Goal: Check status: Check status

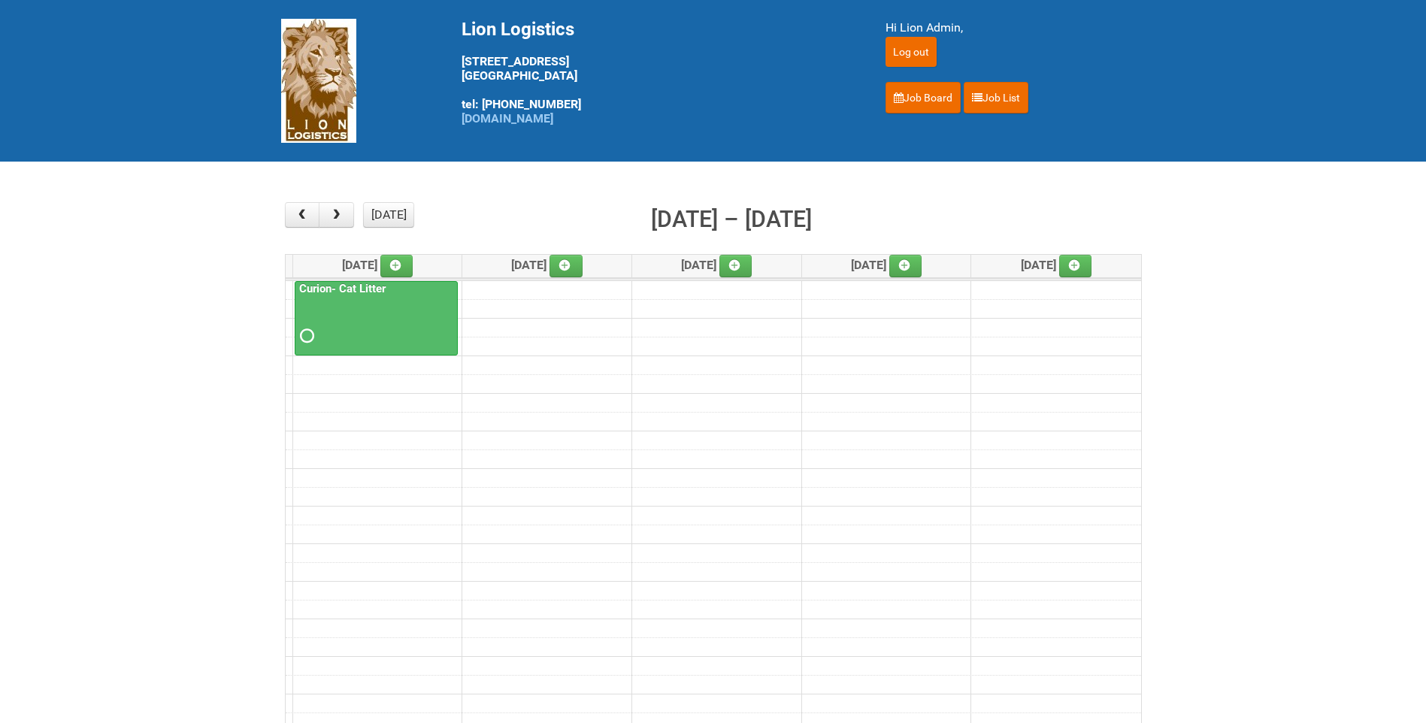
click at [379, 193] on div "× ■ - My Jobs ■ - Other Jobs Add today month week Sep 8 – 12, 2025 Mon 9/8 Tue …" at bounding box center [713, 468] width 887 height 563
click at [381, 203] on button "[DATE]" at bounding box center [388, 215] width 51 height 26
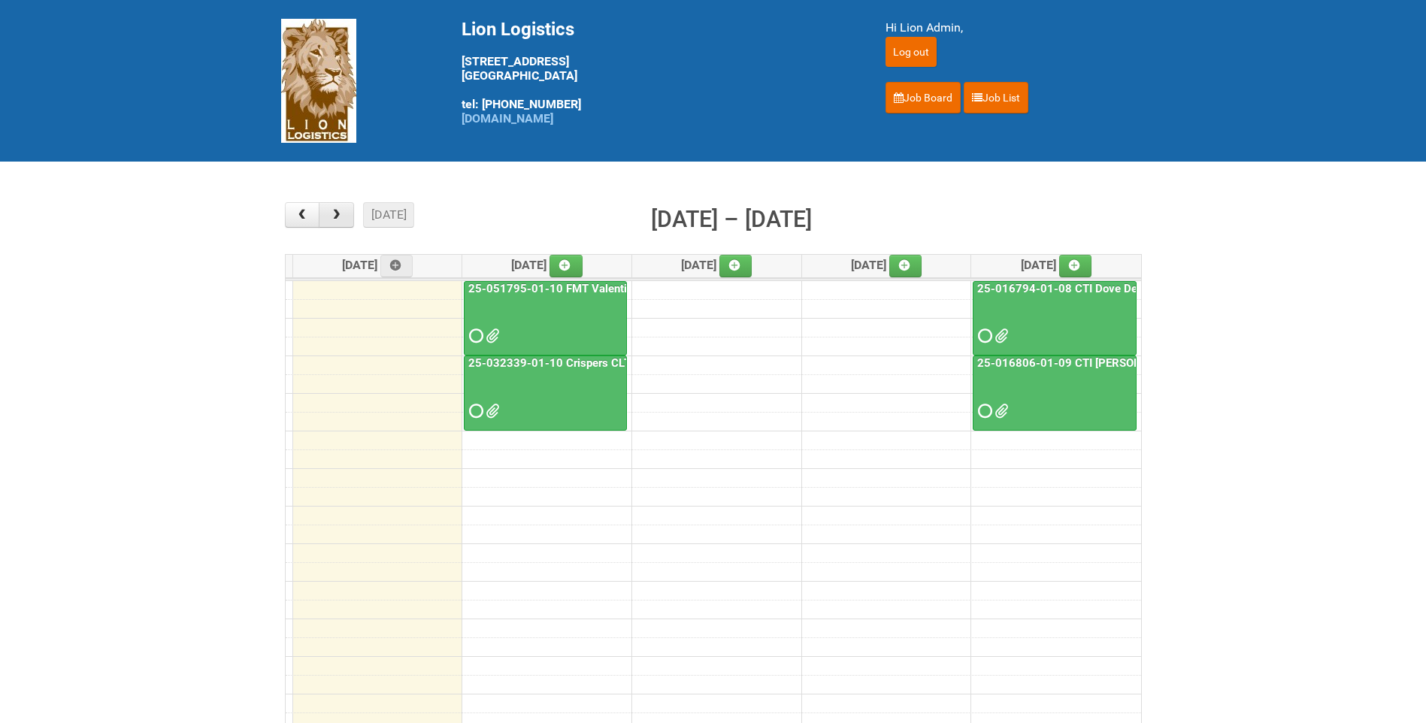
click at [336, 216] on span "button" at bounding box center [336, 215] width 14 height 12
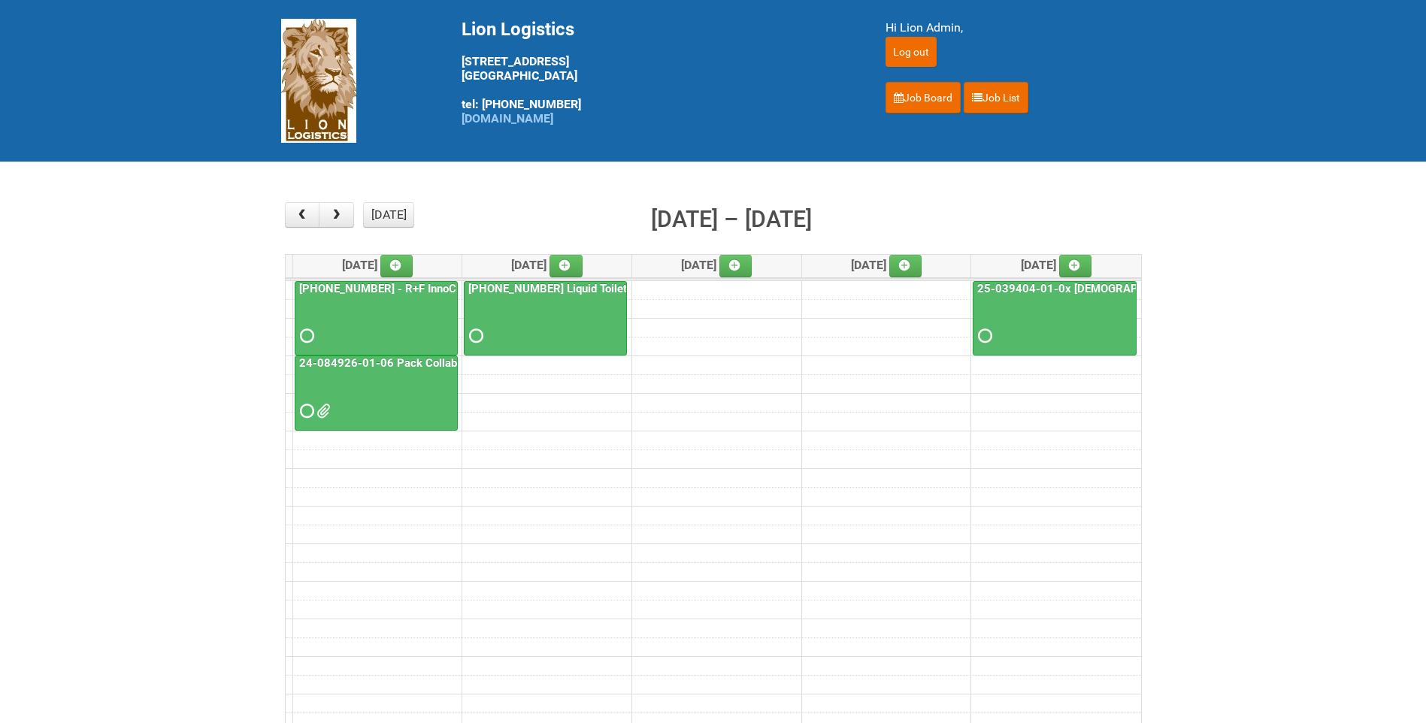
click at [397, 359] on link "24-084926-01-06 Pack Collab Wand Tint" at bounding box center [404, 363] width 217 height 14
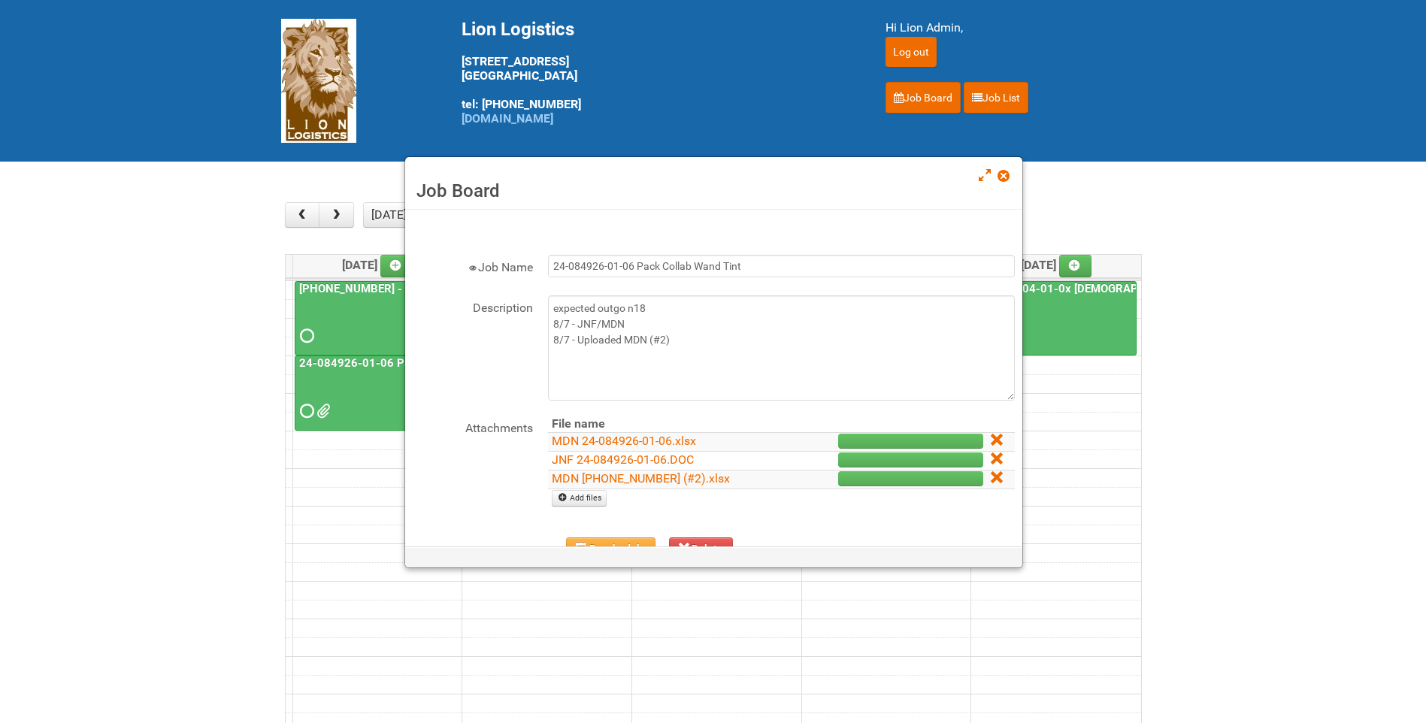
click at [1004, 174] on span at bounding box center [1003, 176] width 11 height 11
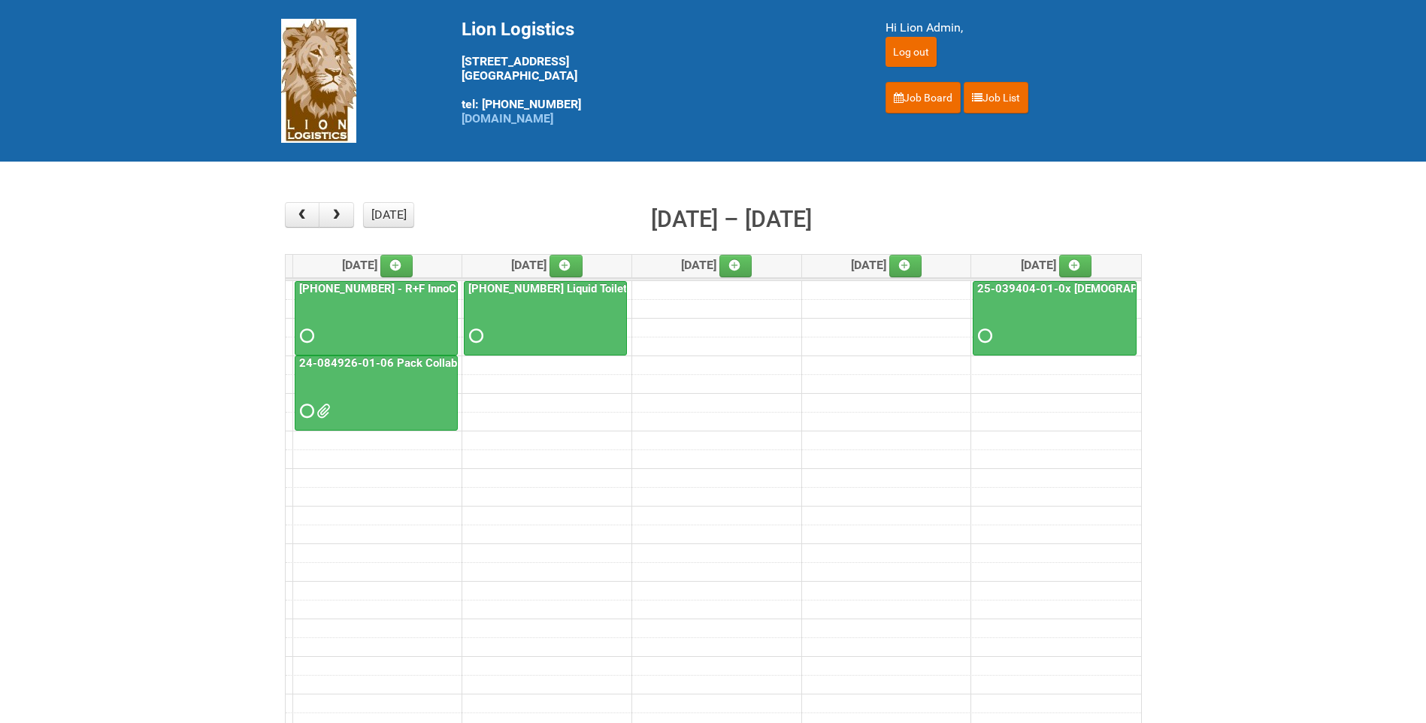
click at [379, 303] on div at bounding box center [376, 322] width 160 height 49
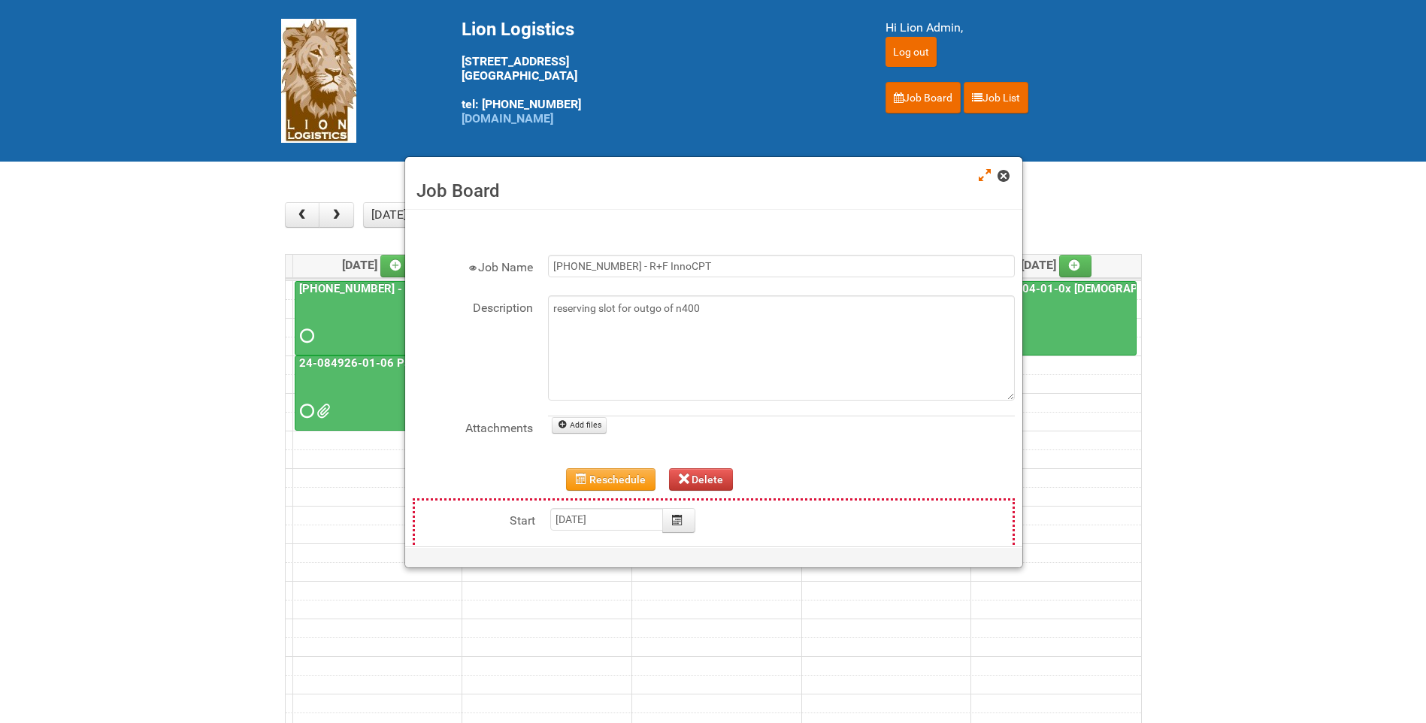
click at [1010, 176] on link at bounding box center [1005, 177] width 14 height 18
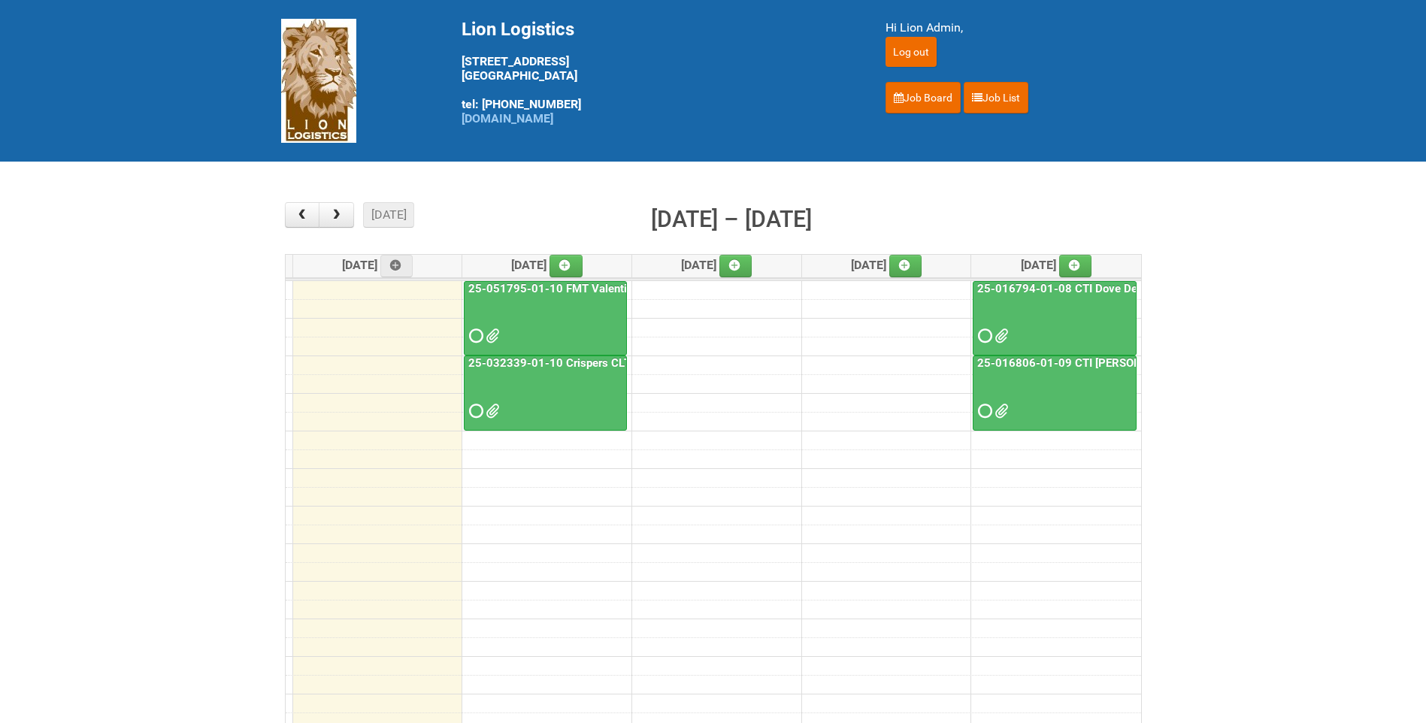
click at [490, 337] on span at bounding box center [491, 336] width 11 height 11
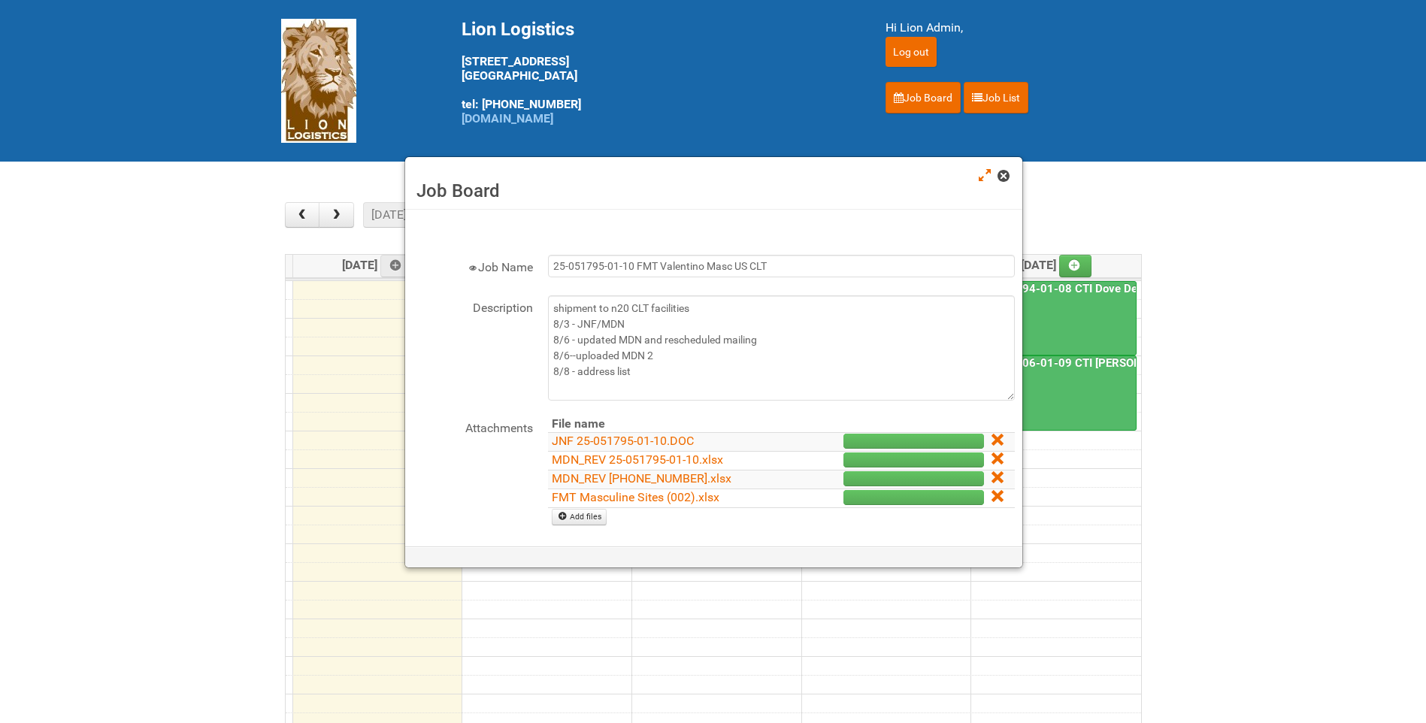
click at [1008, 175] on span at bounding box center [1003, 176] width 11 height 11
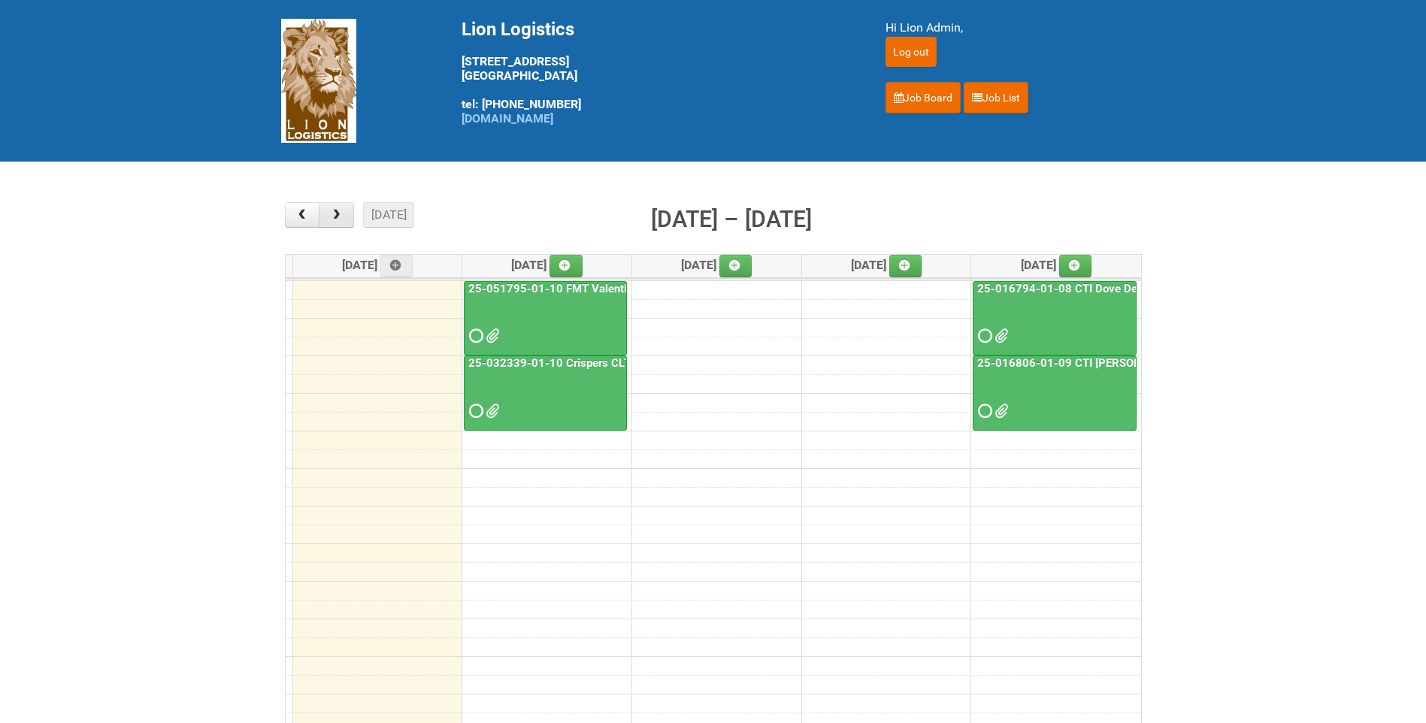
click at [341, 208] on button "button" at bounding box center [336, 215] width 35 height 26
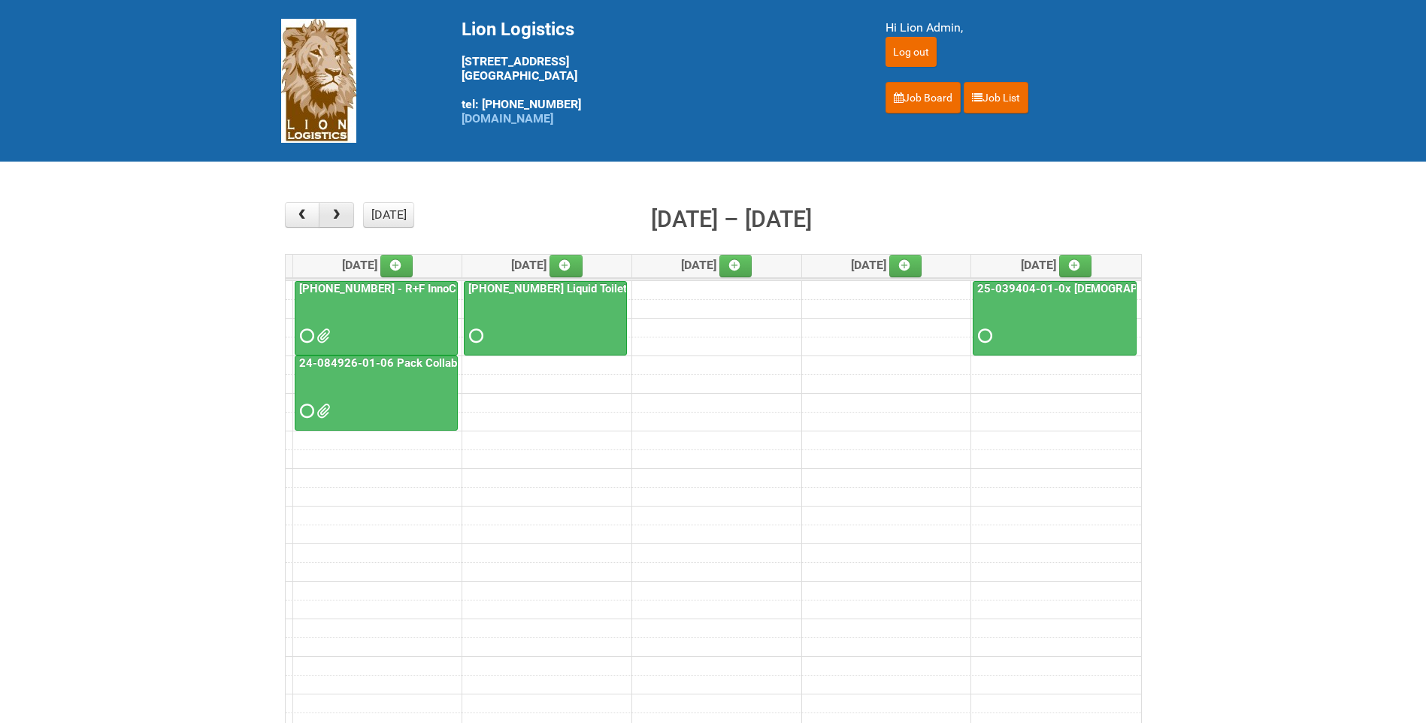
click at [341, 208] on button "button" at bounding box center [336, 215] width 35 height 26
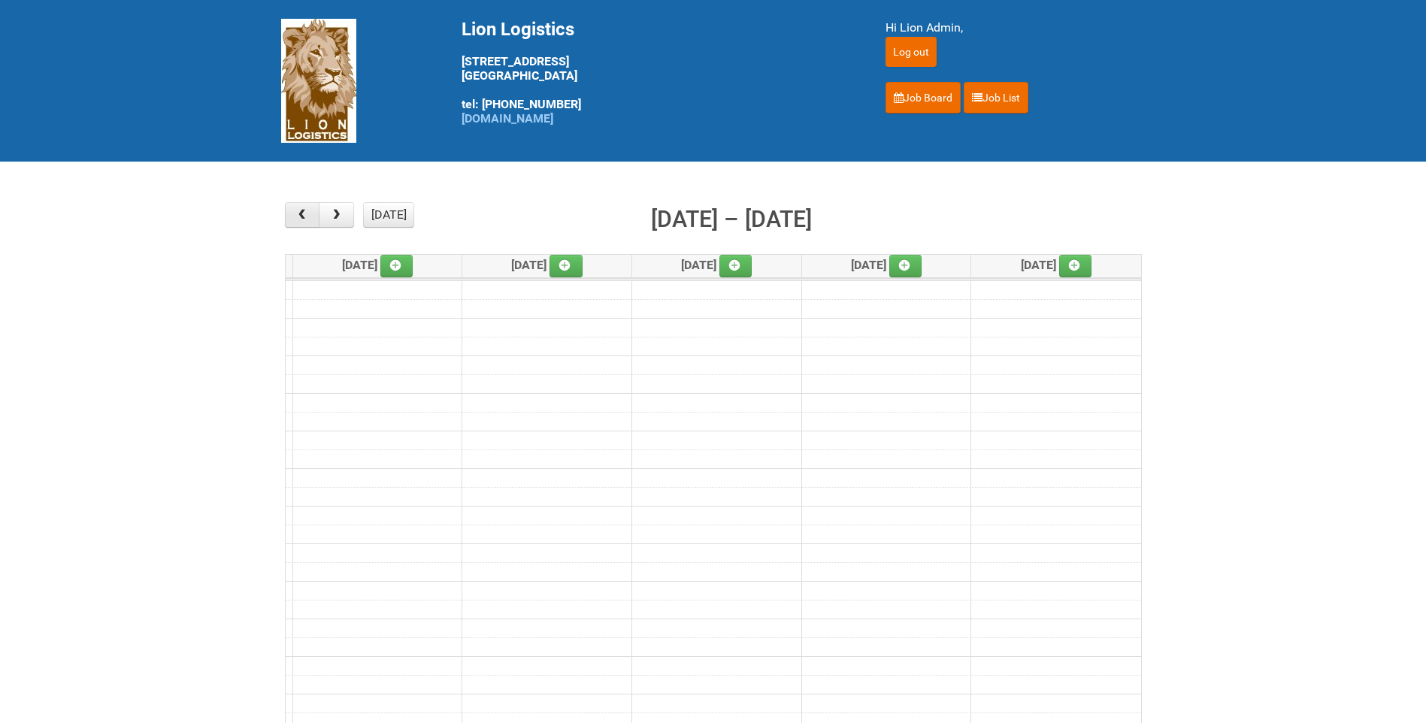
click at [306, 215] on span "button" at bounding box center [302, 215] width 14 height 12
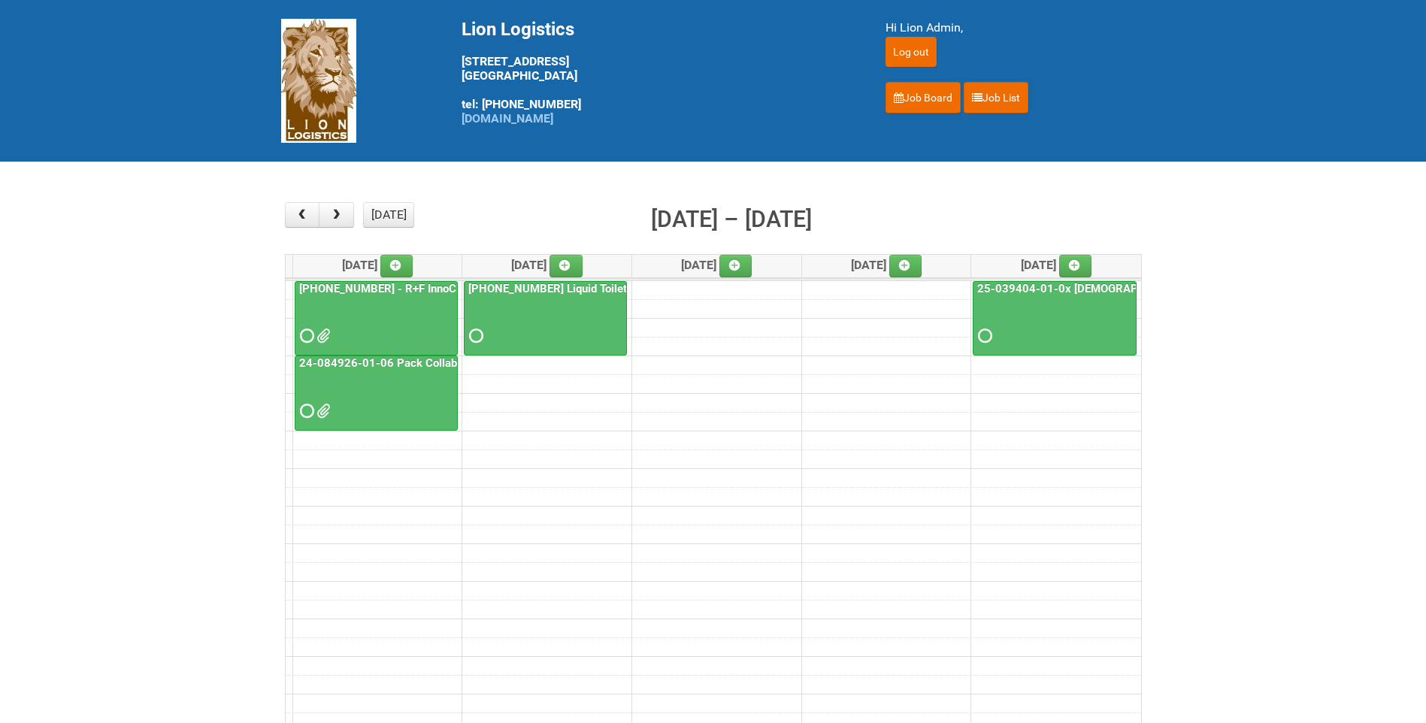
click at [365, 287] on link "[PHONE_NUMBER] - R+F InnoCPT" at bounding box center [384, 289] width 177 height 14
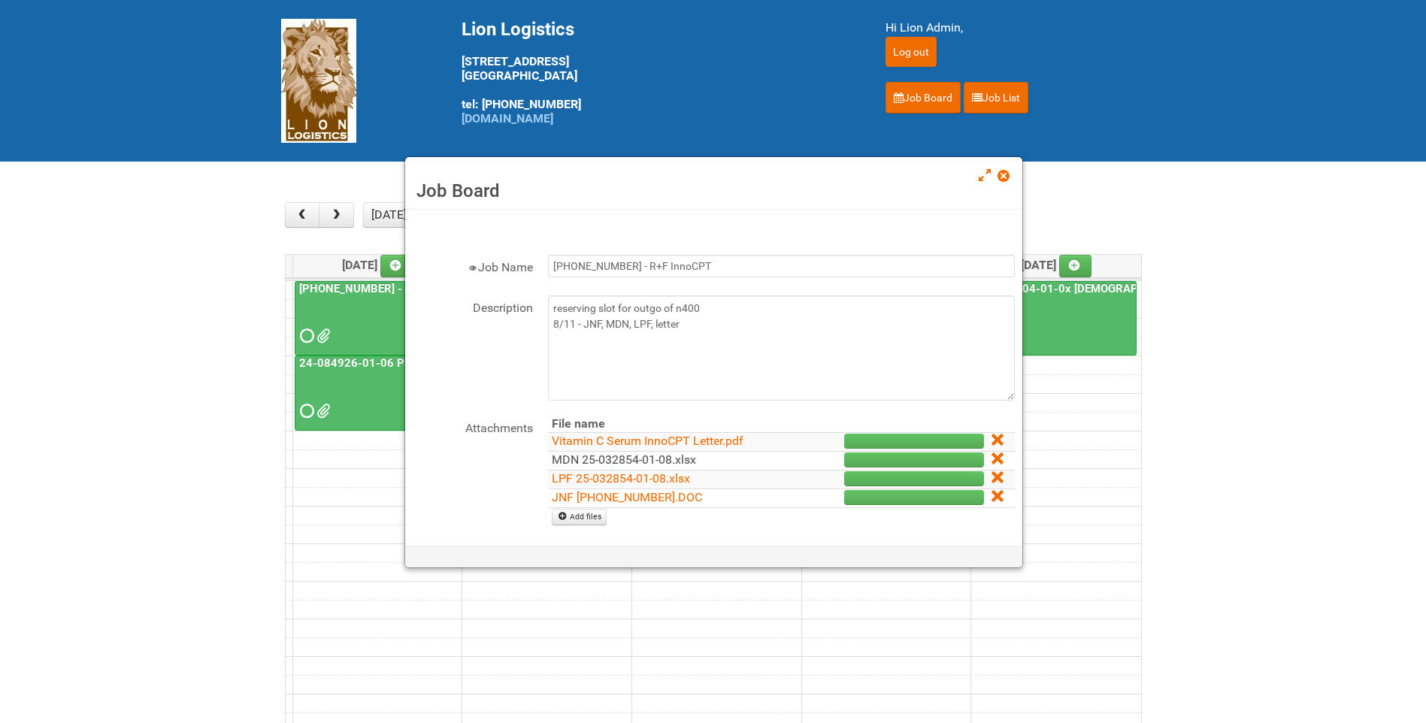
click at [626, 464] on link "MDN 25-032854-01-08.xlsx" at bounding box center [624, 460] width 144 height 14
click at [1007, 174] on span at bounding box center [1003, 176] width 11 height 11
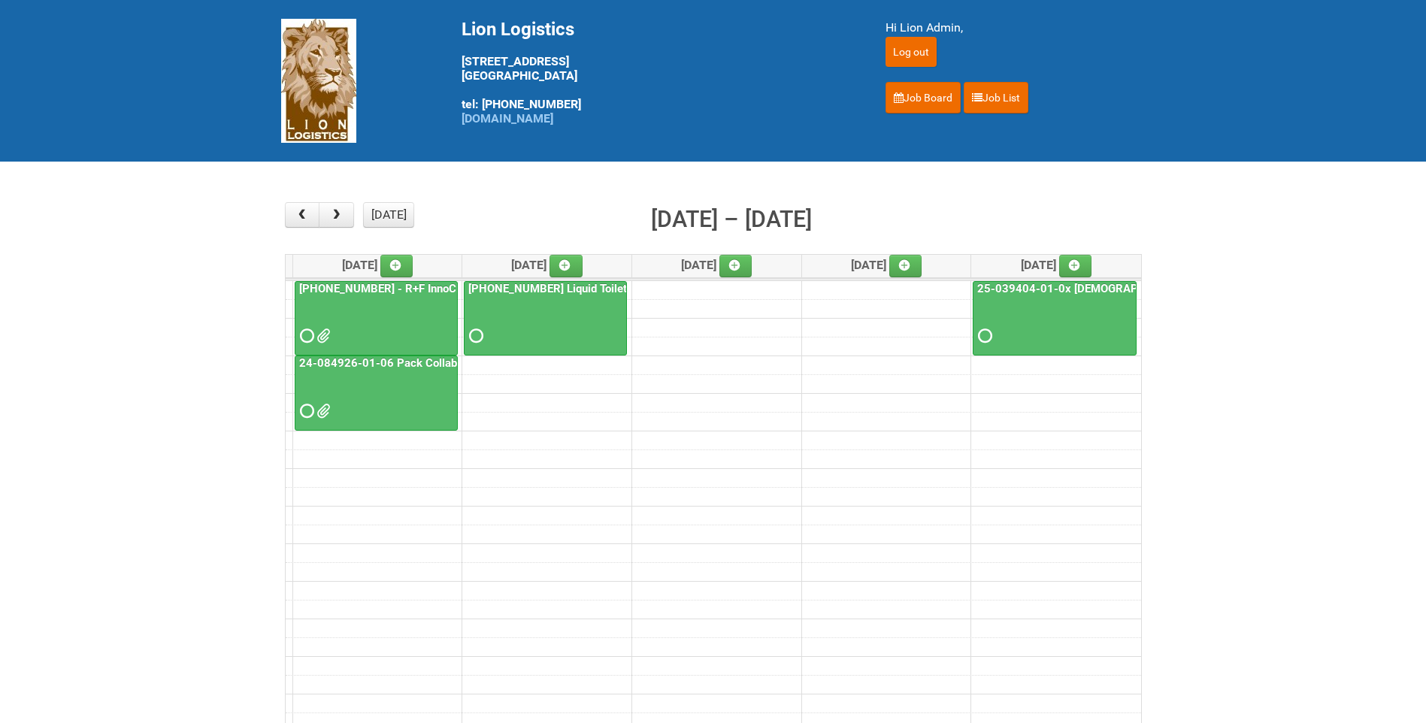
click at [340, 206] on button "button" at bounding box center [336, 215] width 35 height 26
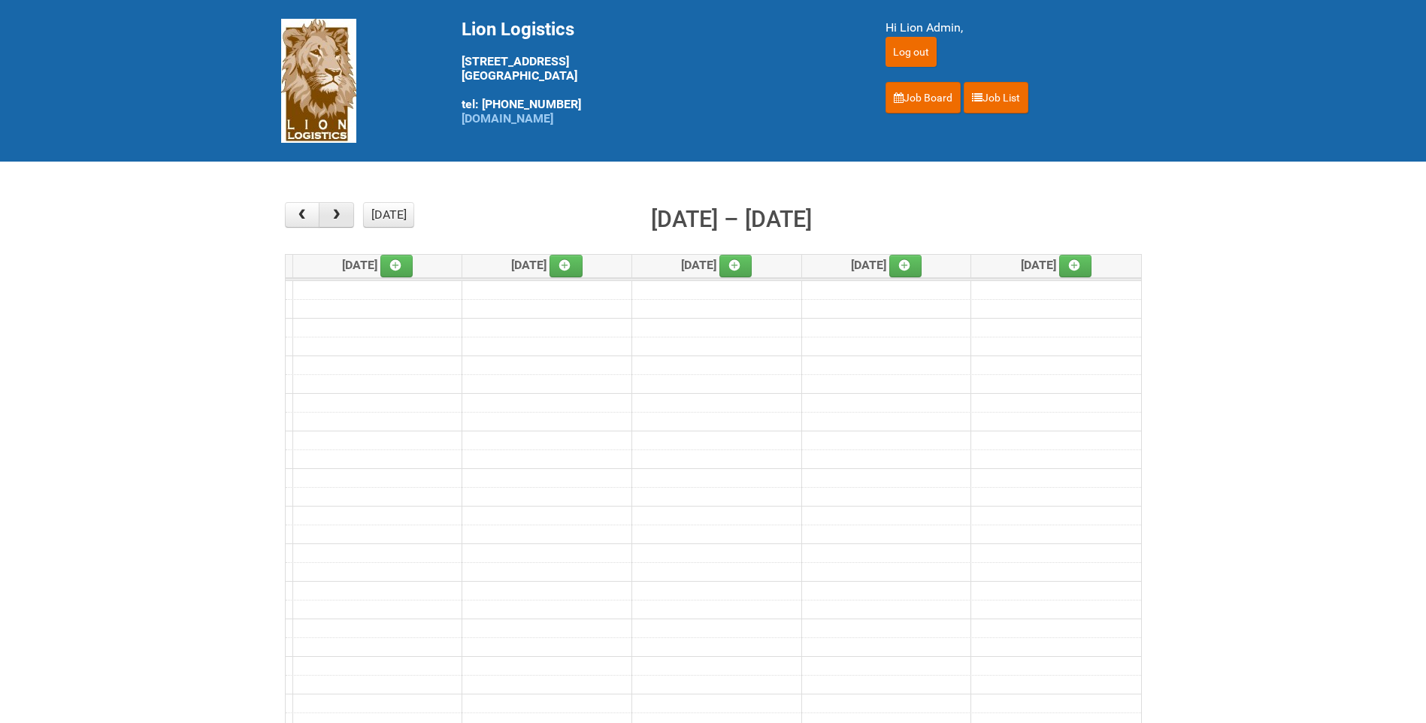
click at [340, 206] on button "button" at bounding box center [336, 215] width 35 height 26
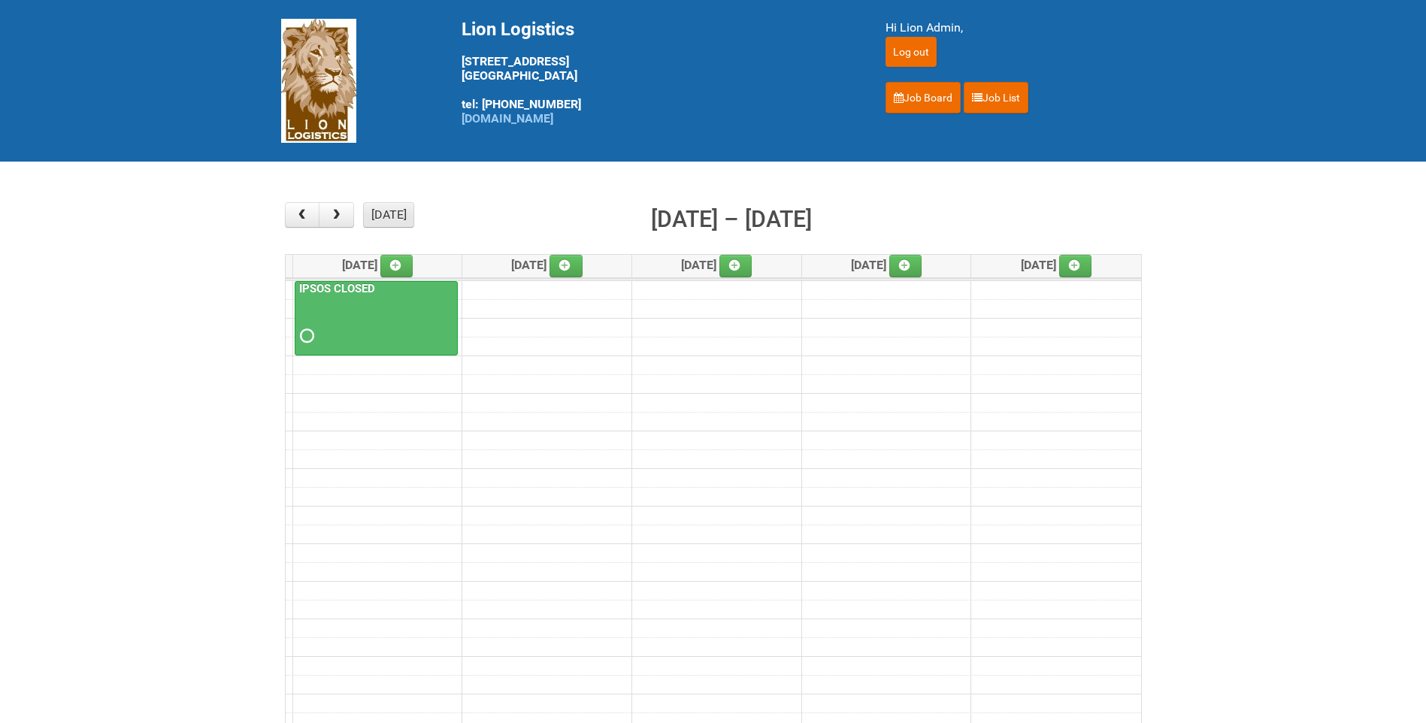
click at [392, 215] on button "[DATE]" at bounding box center [388, 215] width 51 height 26
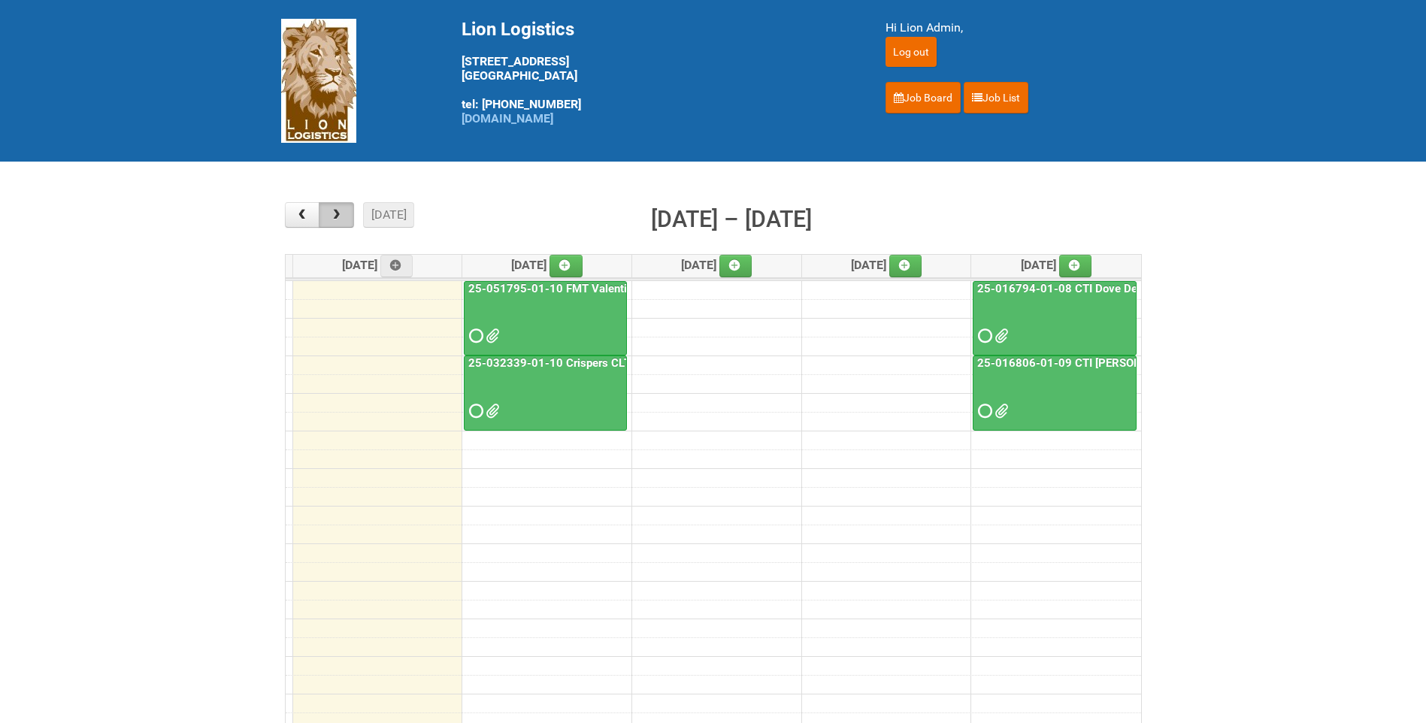
click at [344, 214] on button "button" at bounding box center [336, 215] width 35 height 26
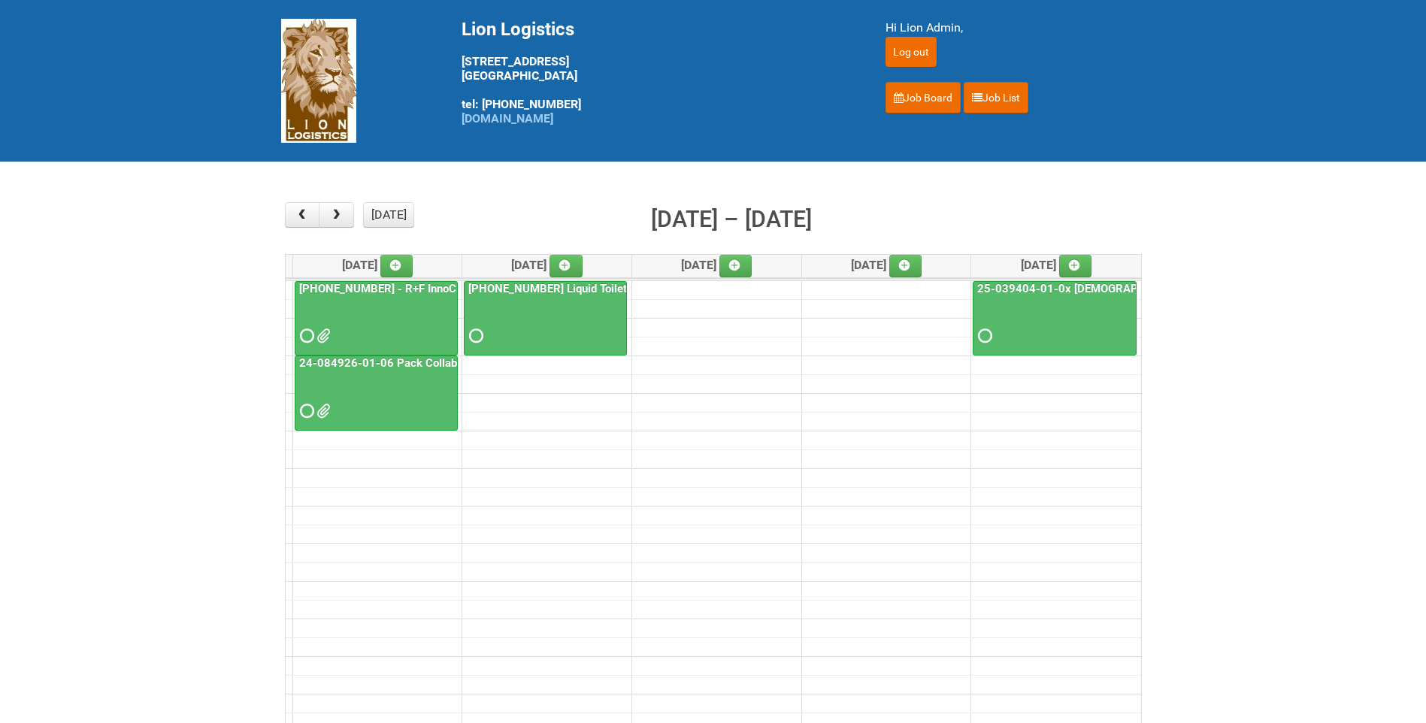
click at [411, 290] on link "[PHONE_NUMBER] - R+F InnoCPT" at bounding box center [384, 289] width 177 height 14
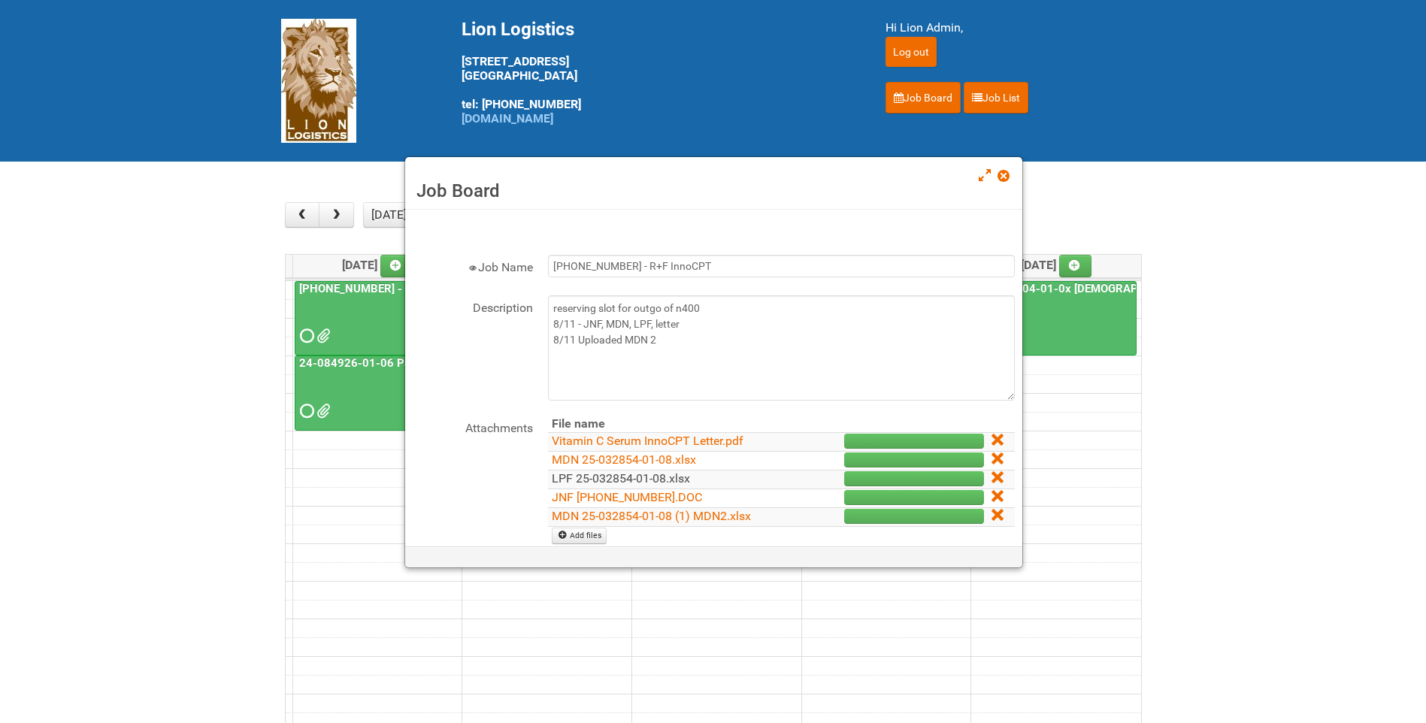
click at [591, 477] on link "LPF 25-032854-01-08.xlsx" at bounding box center [621, 478] width 138 height 14
click at [638, 492] on link "JNF [PHONE_NUMBER].DOC" at bounding box center [627, 497] width 150 height 14
click at [622, 460] on link "MDN 25-032854-01-08.xlsx" at bounding box center [624, 460] width 144 height 14
click at [631, 435] on link "Vitamin C Serum InnoCPT Letter.pdf" at bounding box center [648, 441] width 192 height 14
click at [1005, 184] on link at bounding box center [1005, 177] width 14 height 18
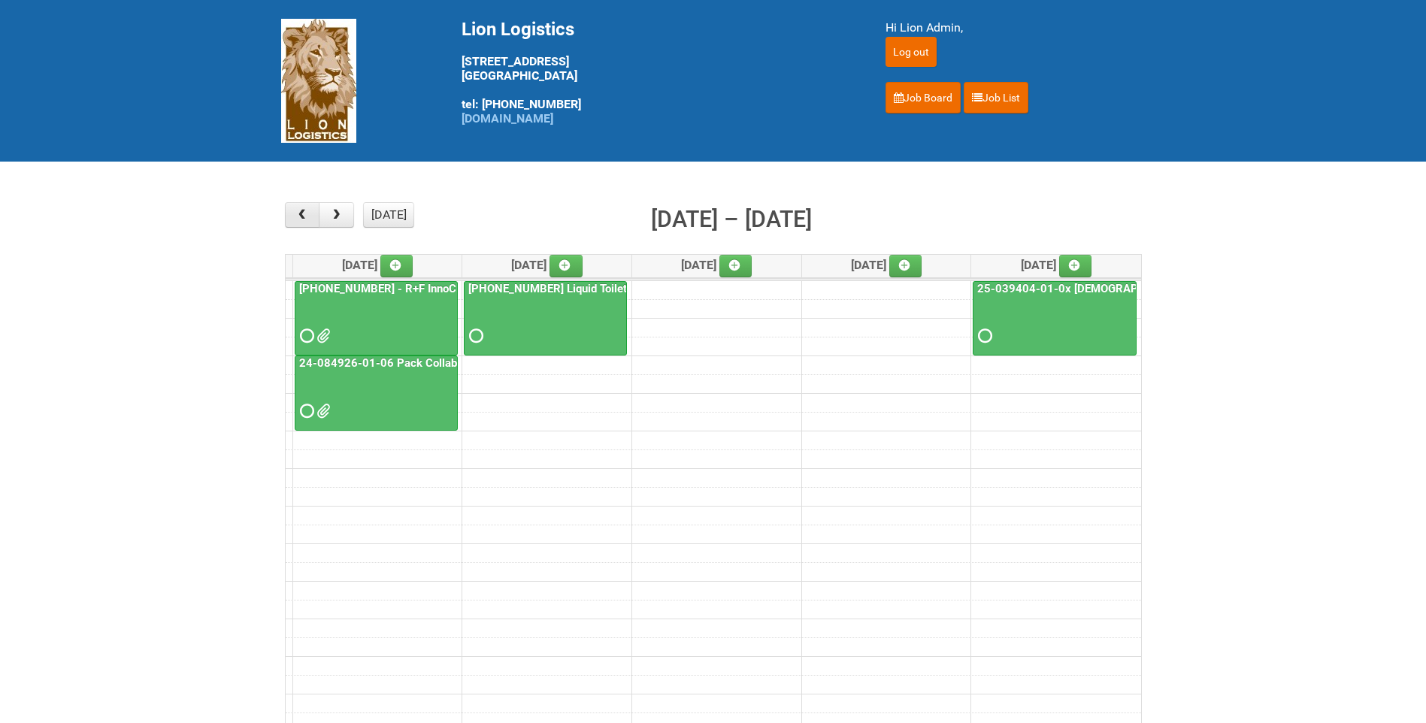
click at [305, 207] on button "button" at bounding box center [302, 215] width 35 height 26
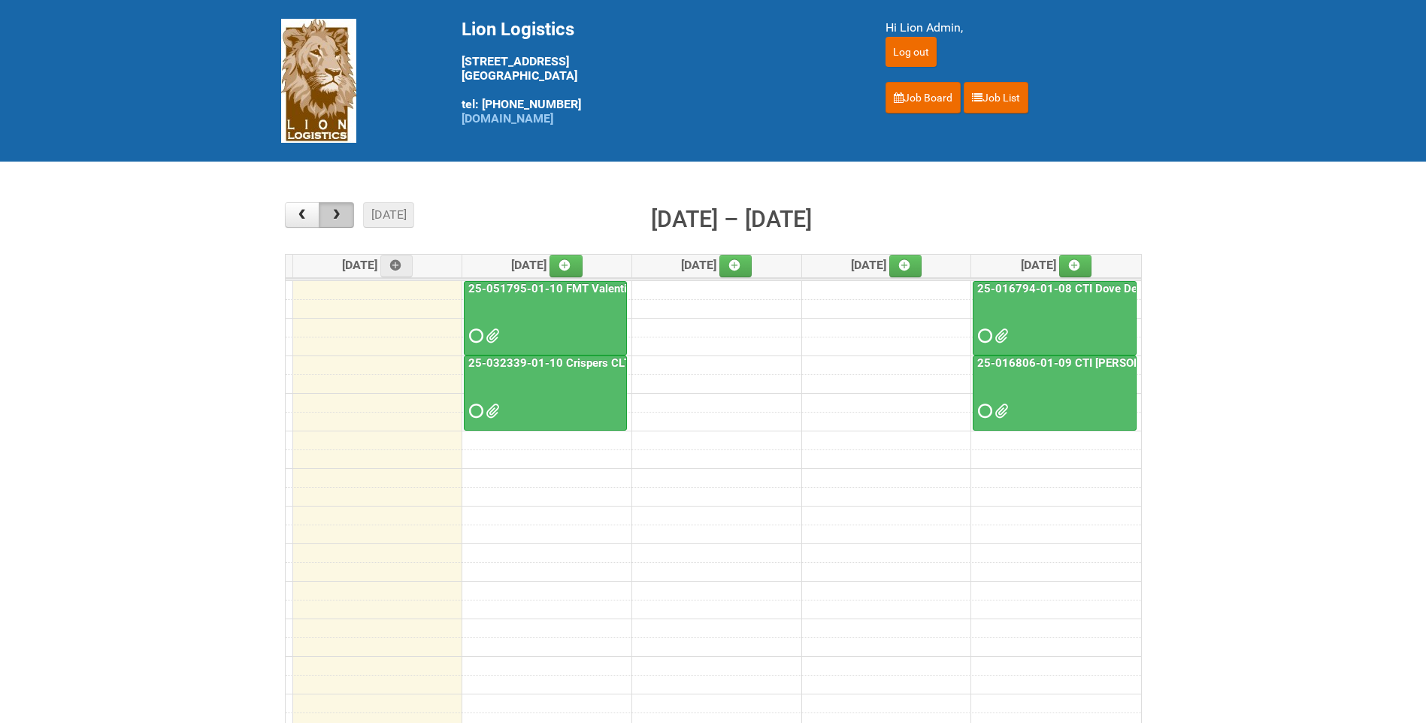
click at [349, 212] on button "button" at bounding box center [336, 215] width 35 height 26
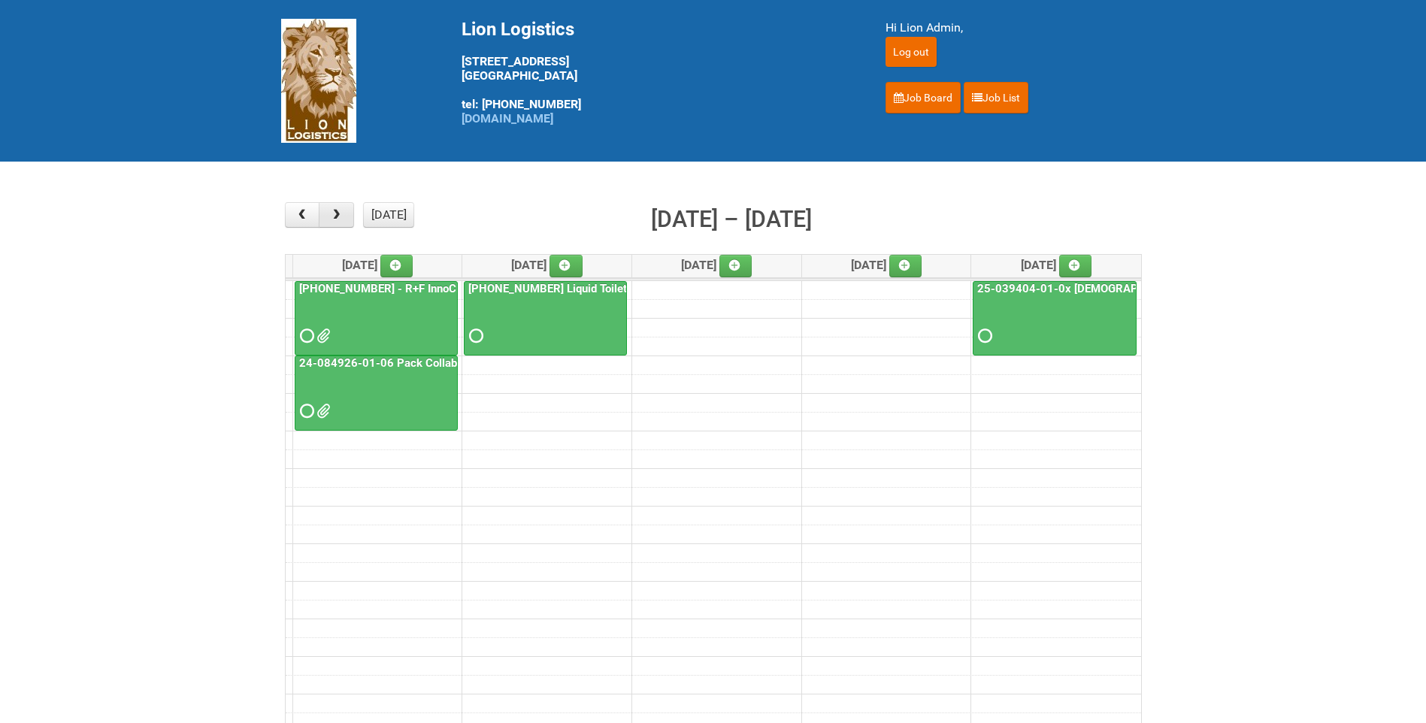
click at [349, 212] on button "button" at bounding box center [336, 215] width 35 height 26
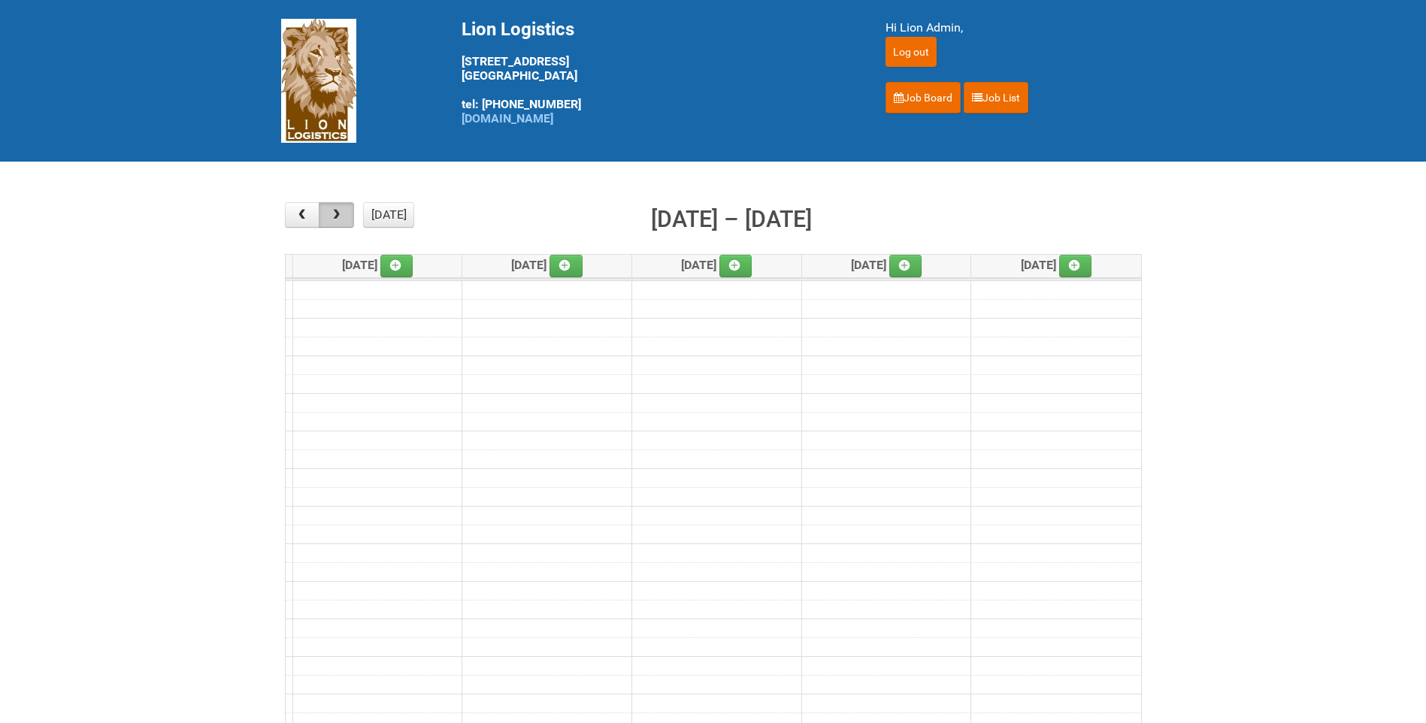
click at [349, 212] on button "button" at bounding box center [336, 215] width 35 height 26
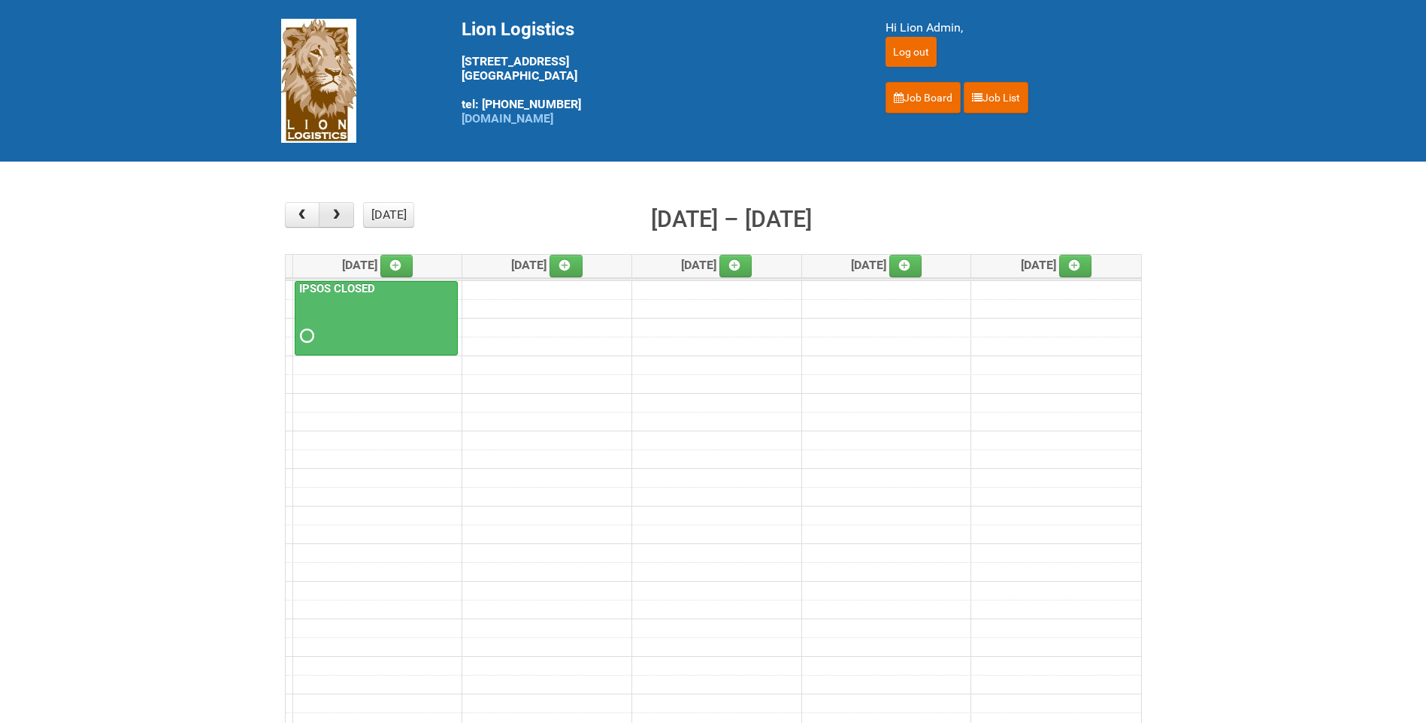
click at [349, 212] on button "button" at bounding box center [336, 215] width 35 height 26
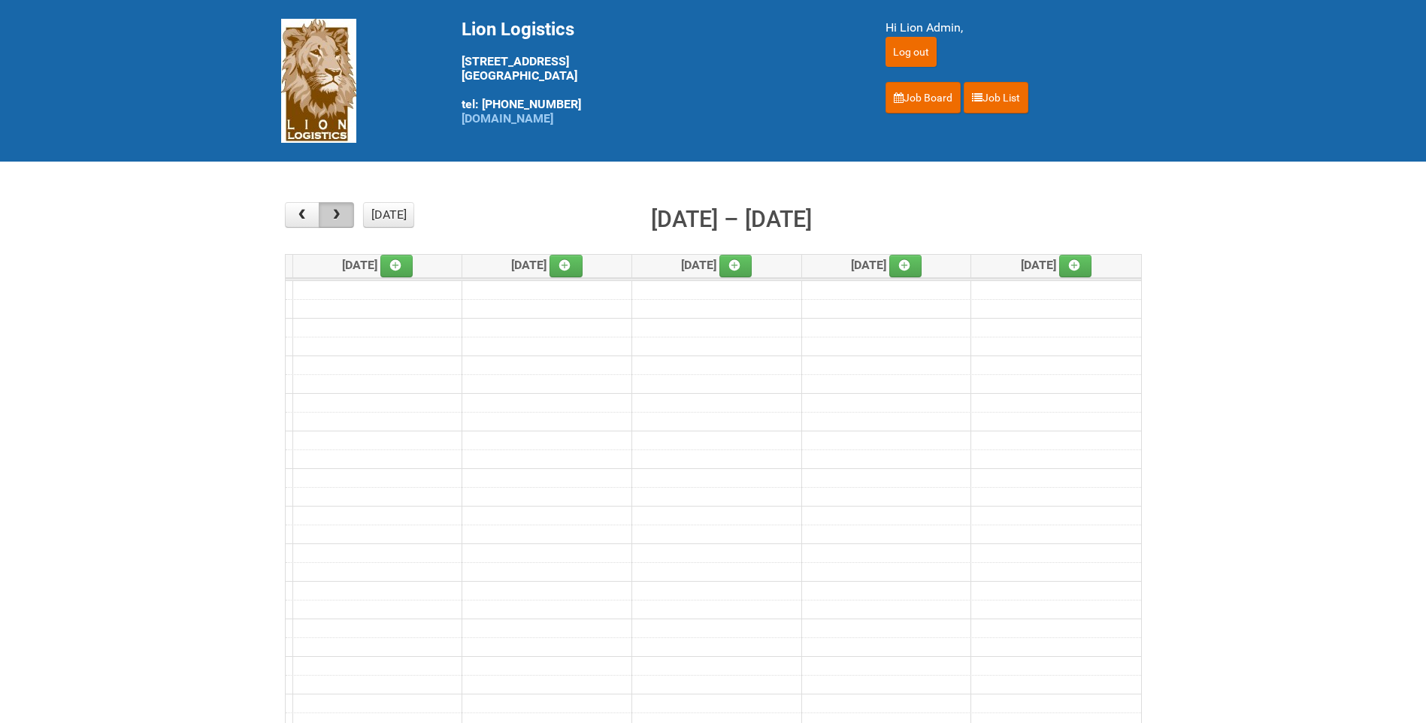
click at [349, 212] on button "button" at bounding box center [336, 215] width 35 height 26
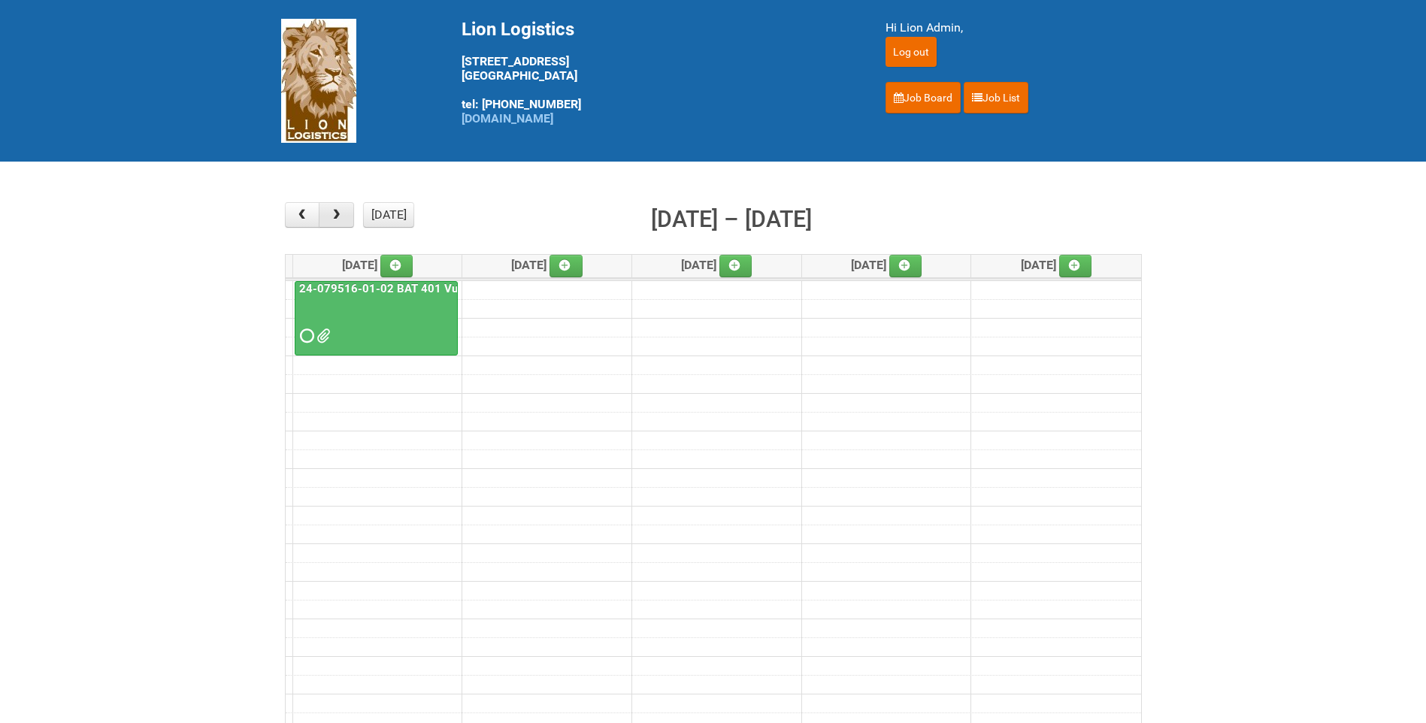
click at [349, 212] on button "button" at bounding box center [336, 215] width 35 height 26
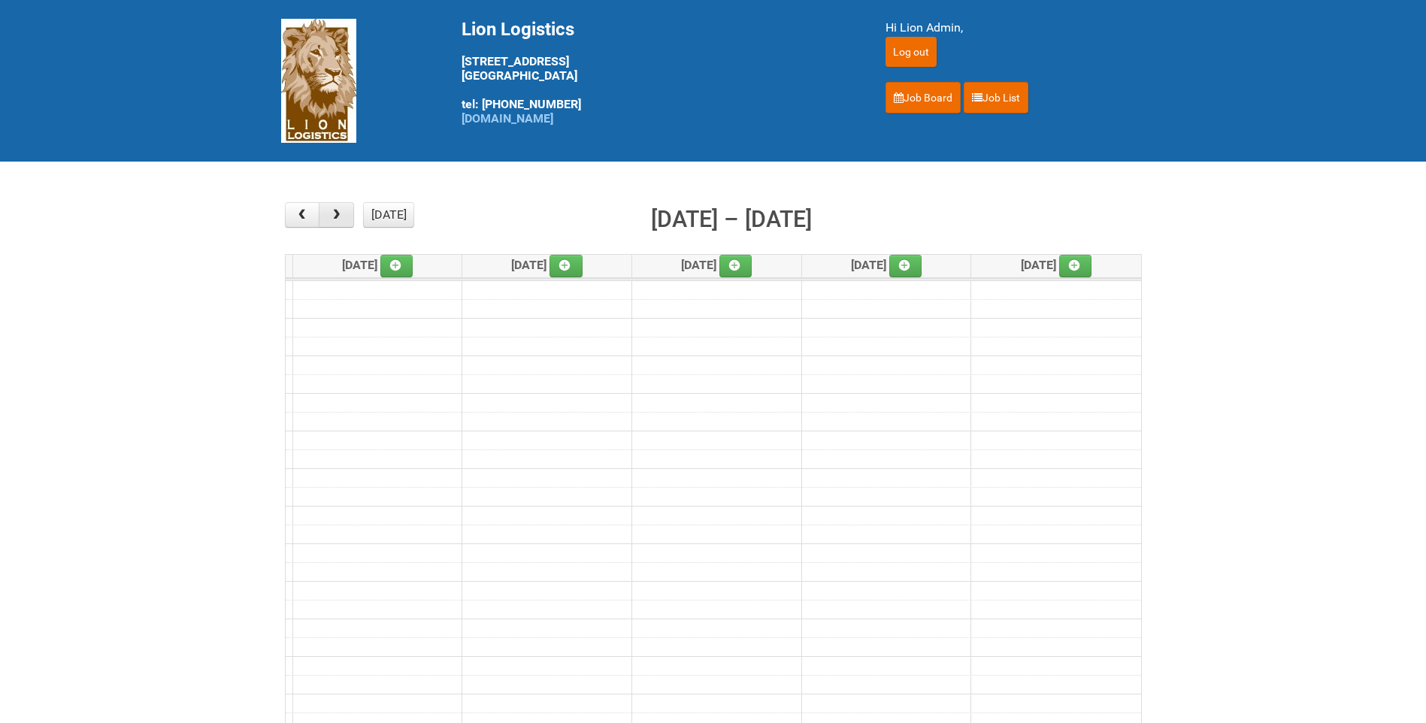
click at [349, 212] on button "button" at bounding box center [336, 215] width 35 height 26
